Goal: Find specific page/section: Find specific page/section

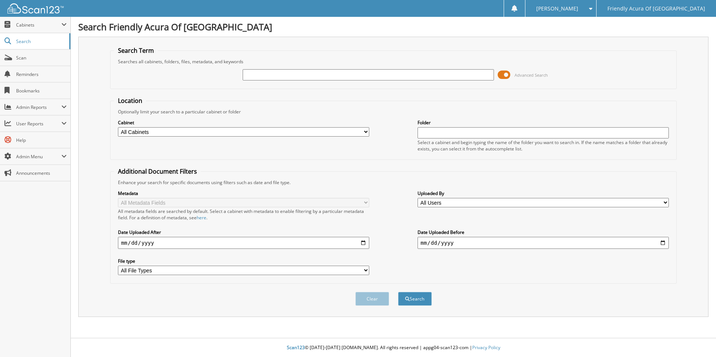
click at [316, 80] on input "text" at bounding box center [368, 74] width 251 height 11
type input "34204"
click at [398, 292] on button "Search" at bounding box center [415, 299] width 34 height 14
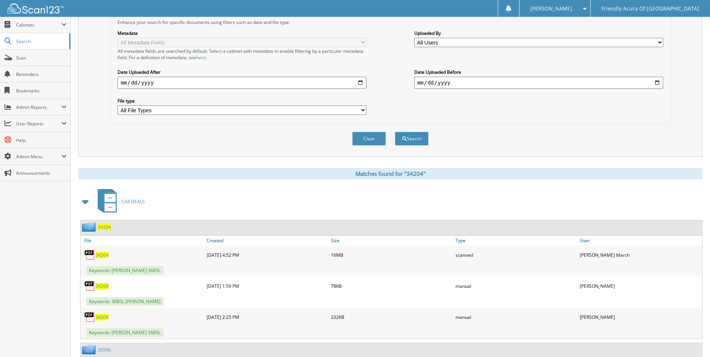
scroll to position [187, 0]
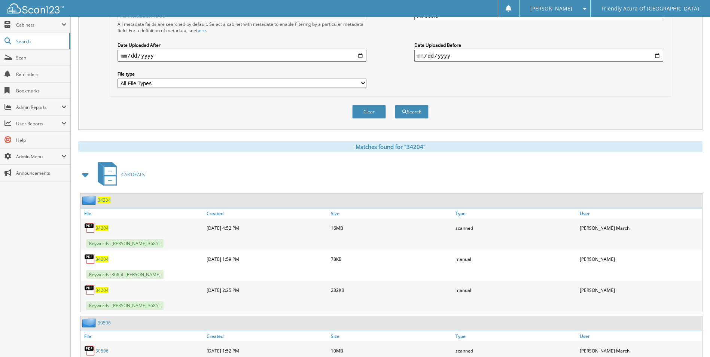
click at [102, 228] on span "34204" at bounding box center [101, 228] width 13 height 6
click at [100, 258] on span "34204" at bounding box center [101, 259] width 13 height 6
click at [99, 291] on span "34204" at bounding box center [101, 290] width 13 height 6
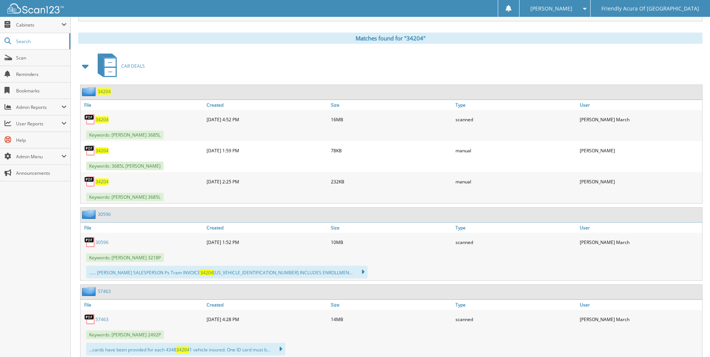
scroll to position [299, 0]
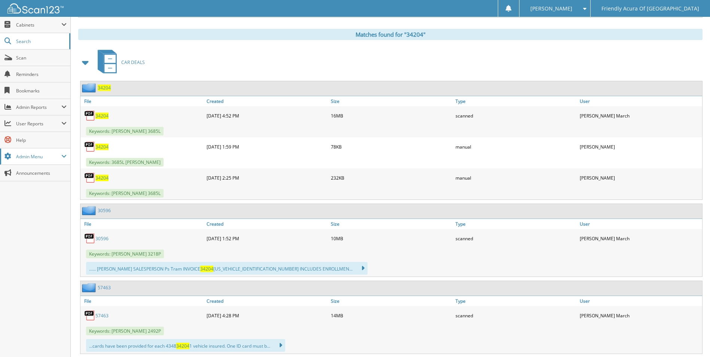
click at [39, 159] on span "Admin Menu" at bounding box center [38, 156] width 45 height 6
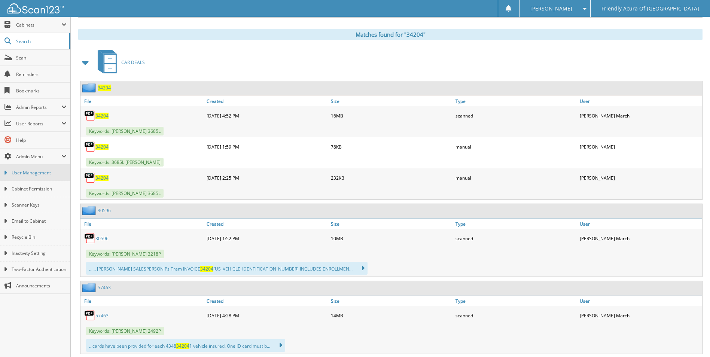
click at [30, 172] on span "User Management" at bounding box center [39, 173] width 55 height 7
